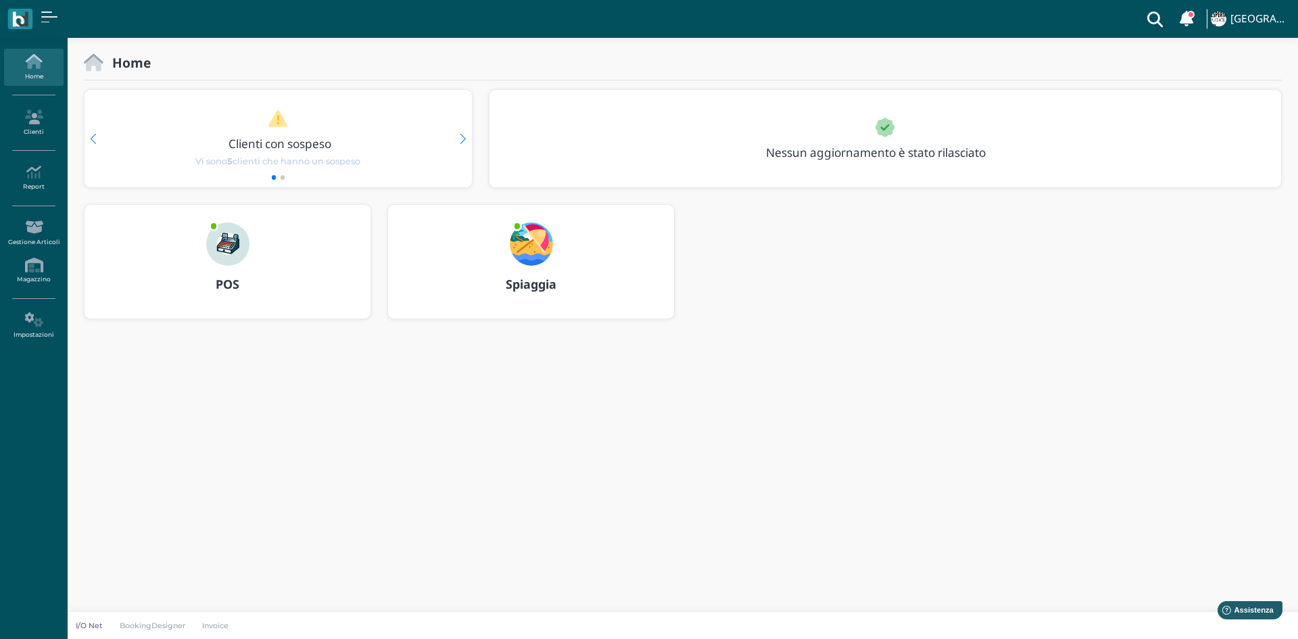
click at [228, 243] on img at bounding box center [227, 243] width 43 height 43
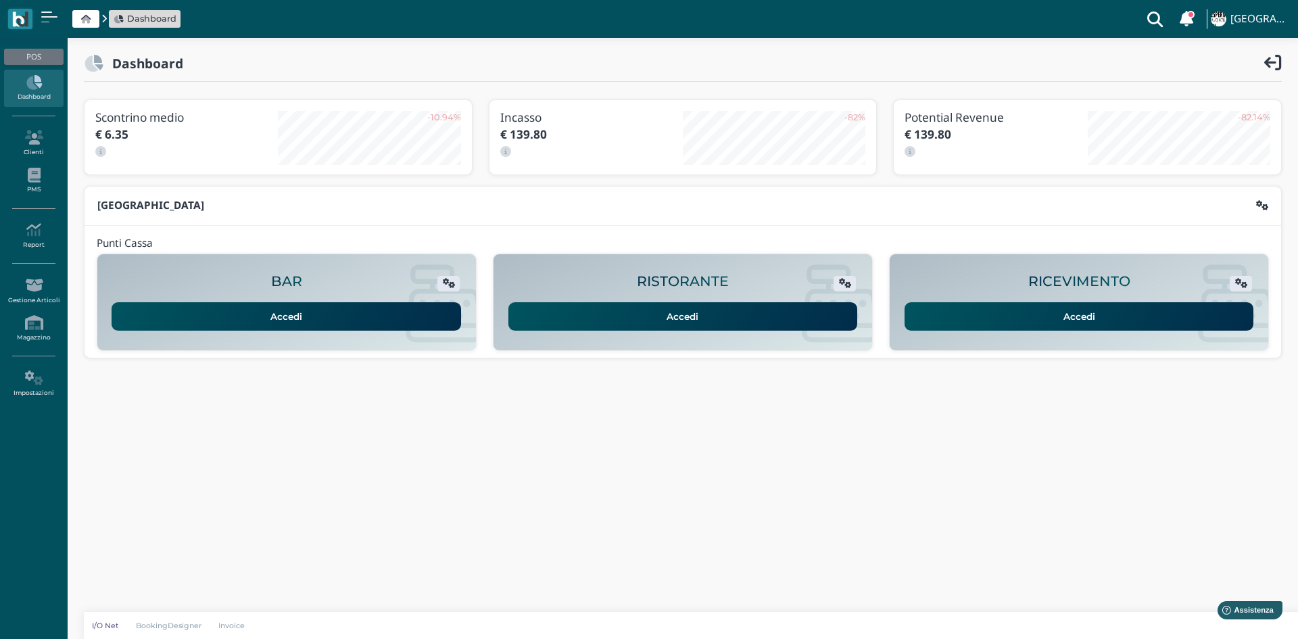
click at [1080, 316] on link "Accedi" at bounding box center [1078, 316] width 349 height 28
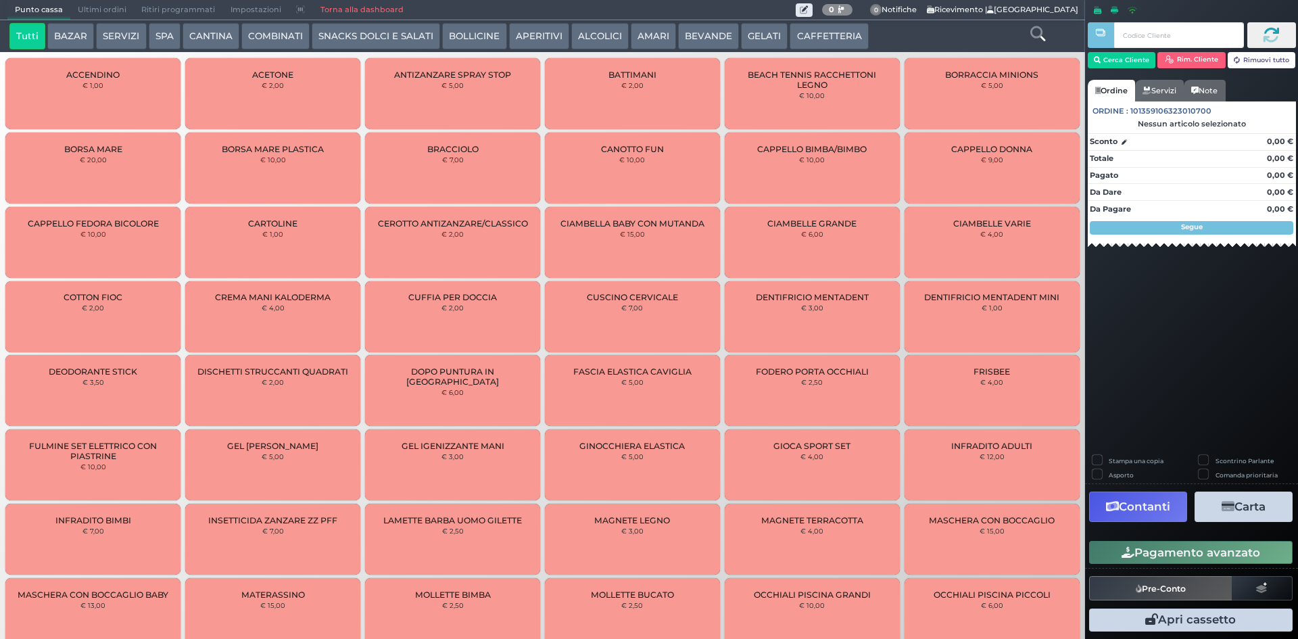
click at [702, 34] on button "BEVANDE" at bounding box center [708, 36] width 61 height 27
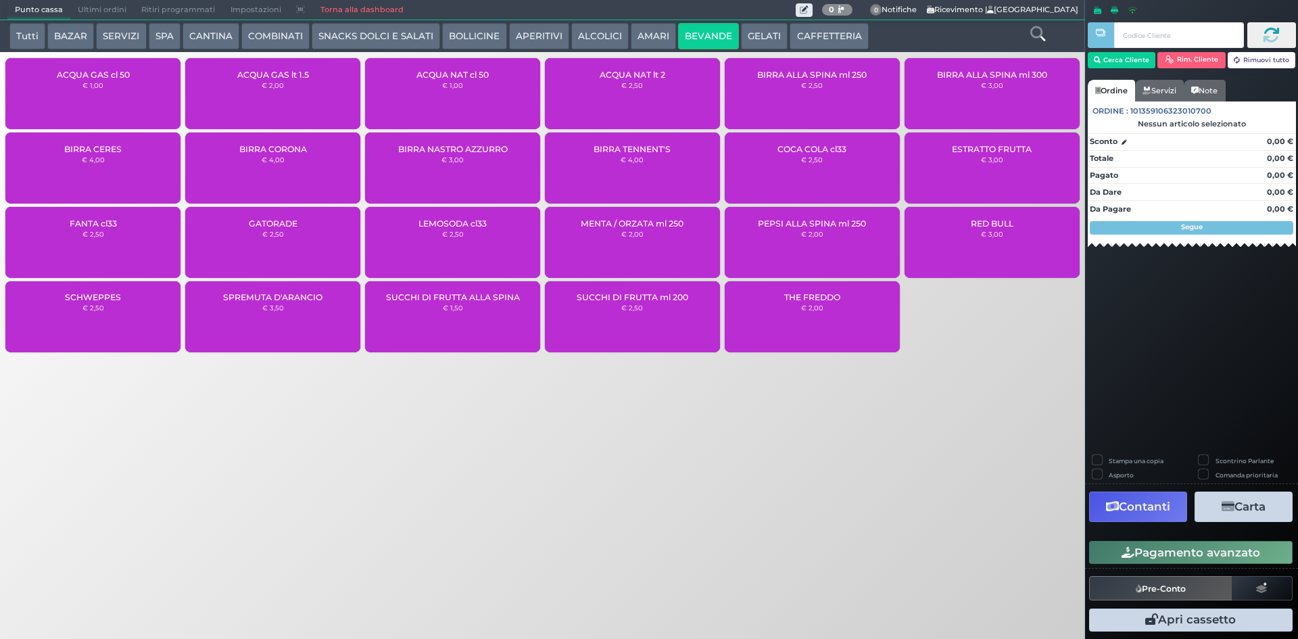
click at [471, 78] on span "ACQUA NAT cl 50" at bounding box center [452, 75] width 72 height 10
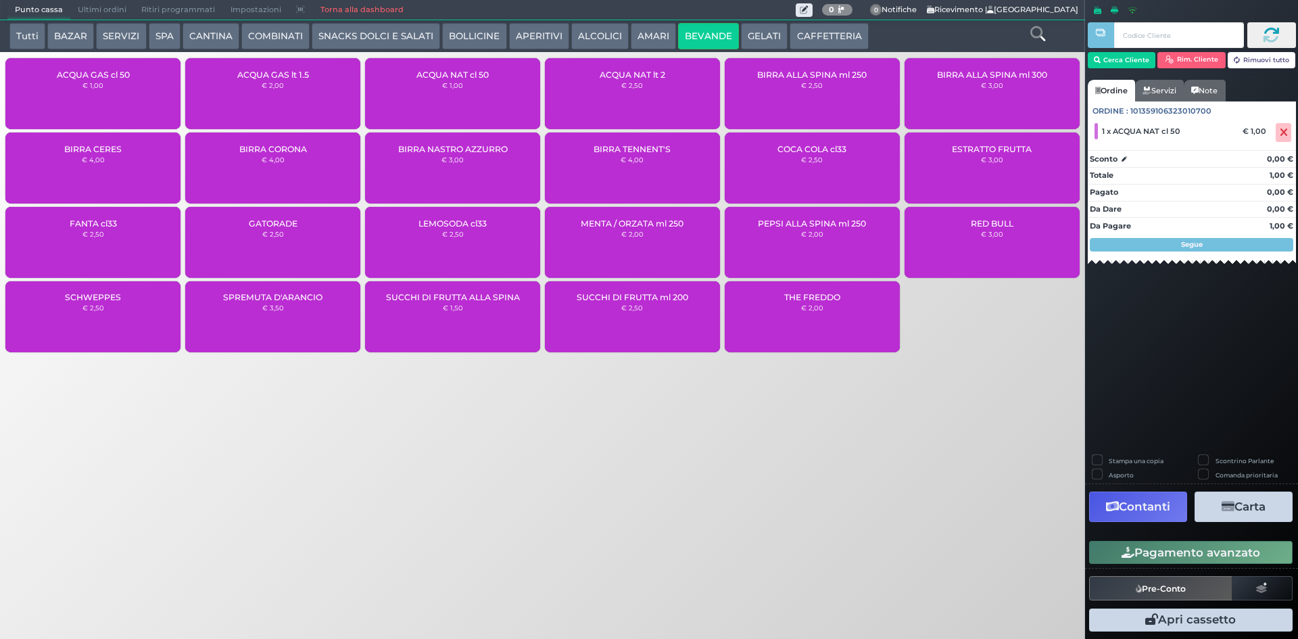
drag, startPoint x: 103, startPoint y: 87, endPoint x: 99, endPoint y: 81, distance: 7.0
click at [102, 87] on small "€ 1,00" at bounding box center [92, 85] width 21 height 8
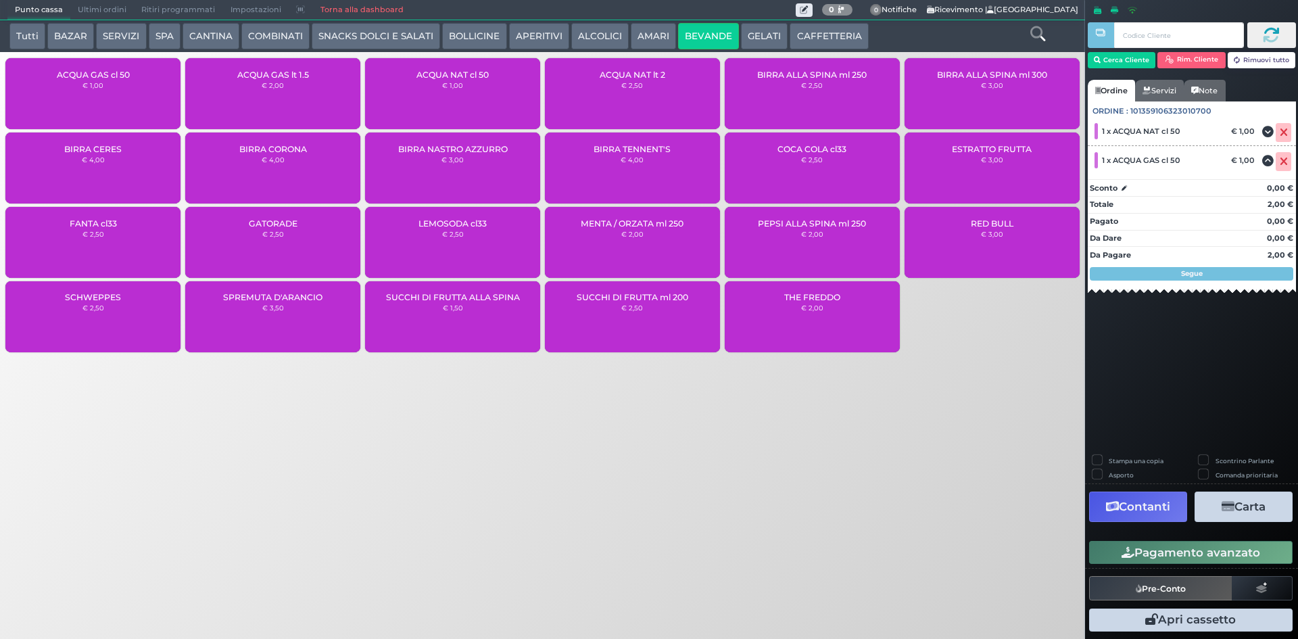
click at [776, 30] on button "GELATI" at bounding box center [764, 36] width 47 height 27
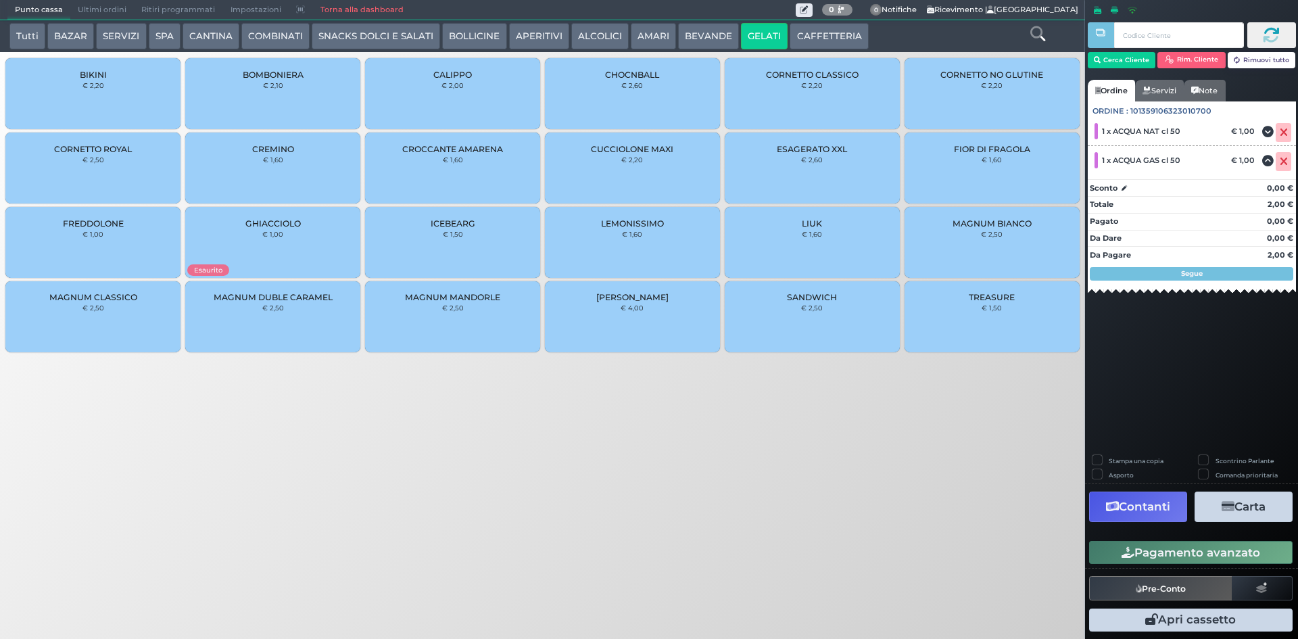
click at [445, 164] on div "CROCCANTE AMARENA € 1,60" at bounding box center [452, 167] width 175 height 71
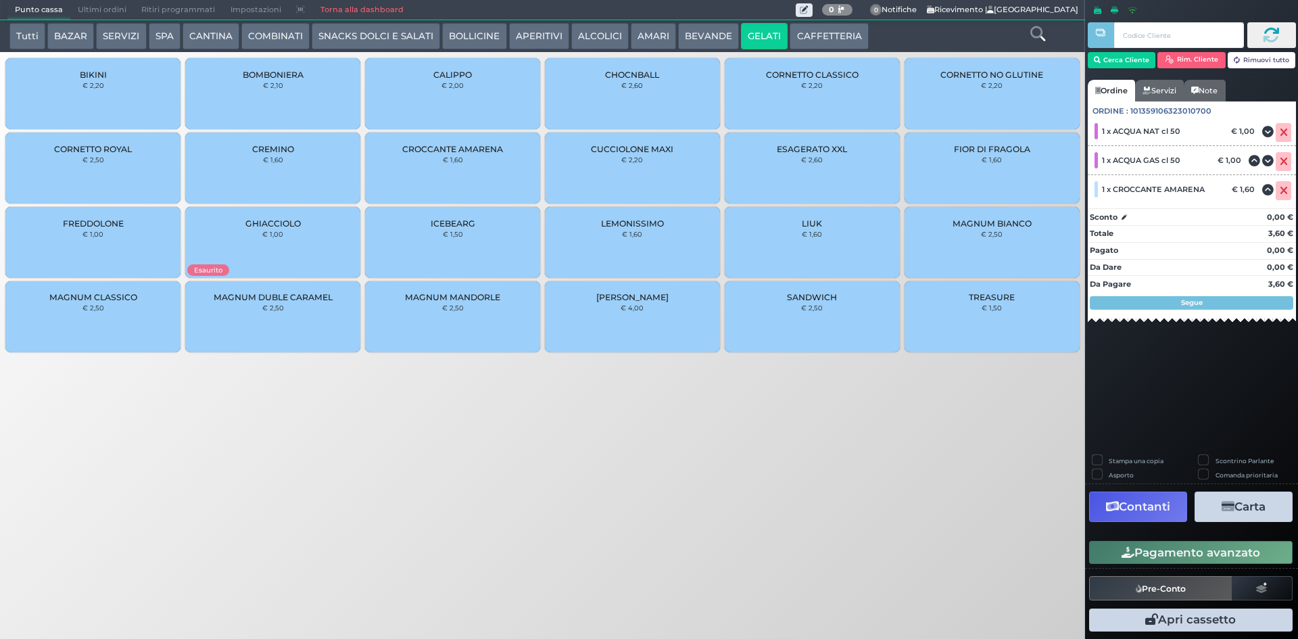
click at [98, 318] on div "MAGNUM CLASSICO € 2,50" at bounding box center [92, 316] width 175 height 71
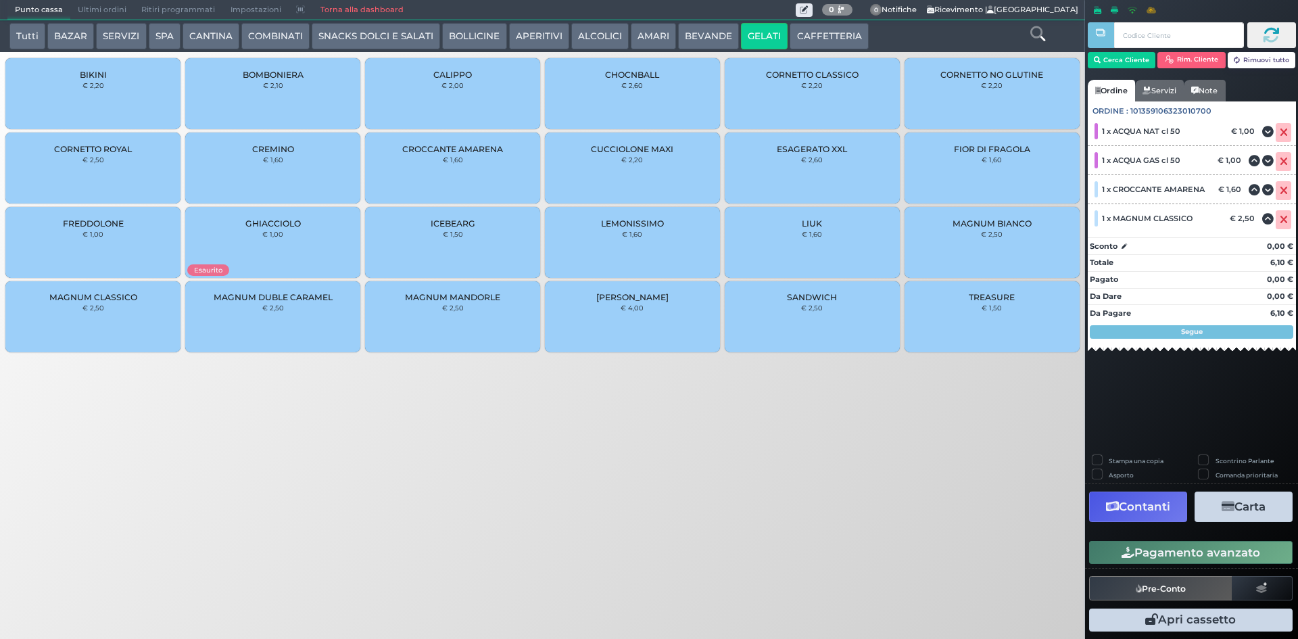
click at [994, 301] on span "TREASURE" at bounding box center [992, 297] width 46 height 10
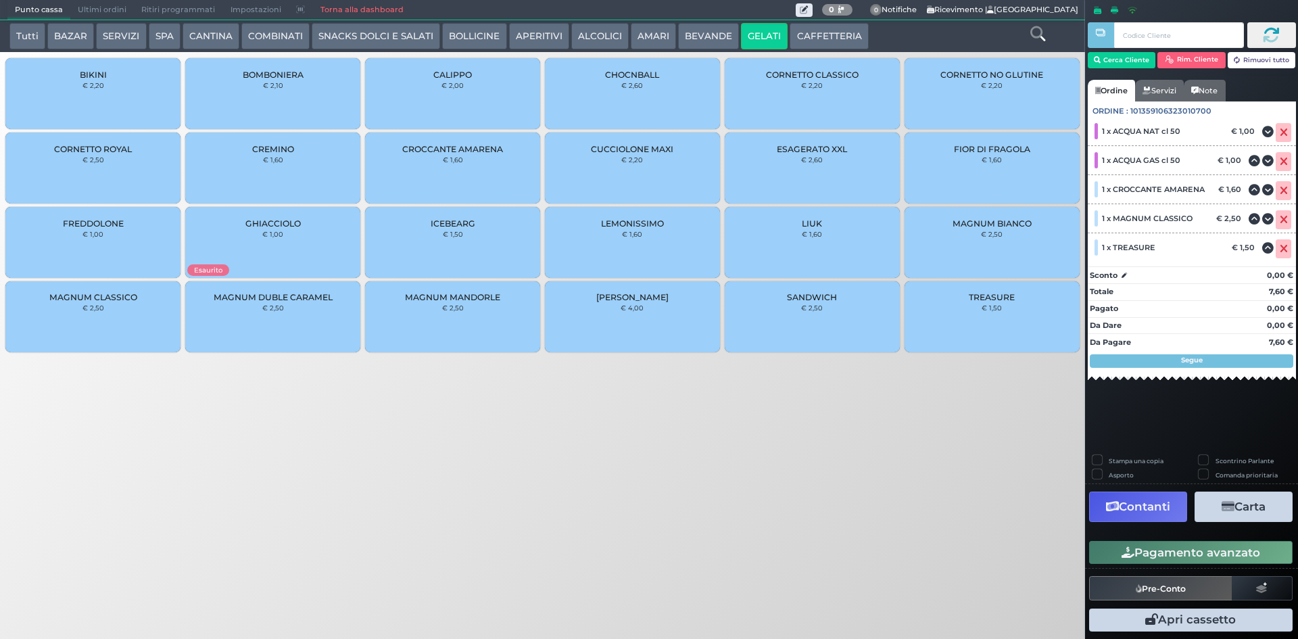
click at [996, 302] on div "TREASURE € 1,50" at bounding box center [991, 316] width 175 height 71
click at [1109, 459] on label "Stampa una copia" at bounding box center [1136, 460] width 55 height 9
checkbox input "true"
click at [1248, 514] on button "Carta" at bounding box center [1243, 506] width 98 height 30
